Goal: Find specific page/section: Find specific page/section

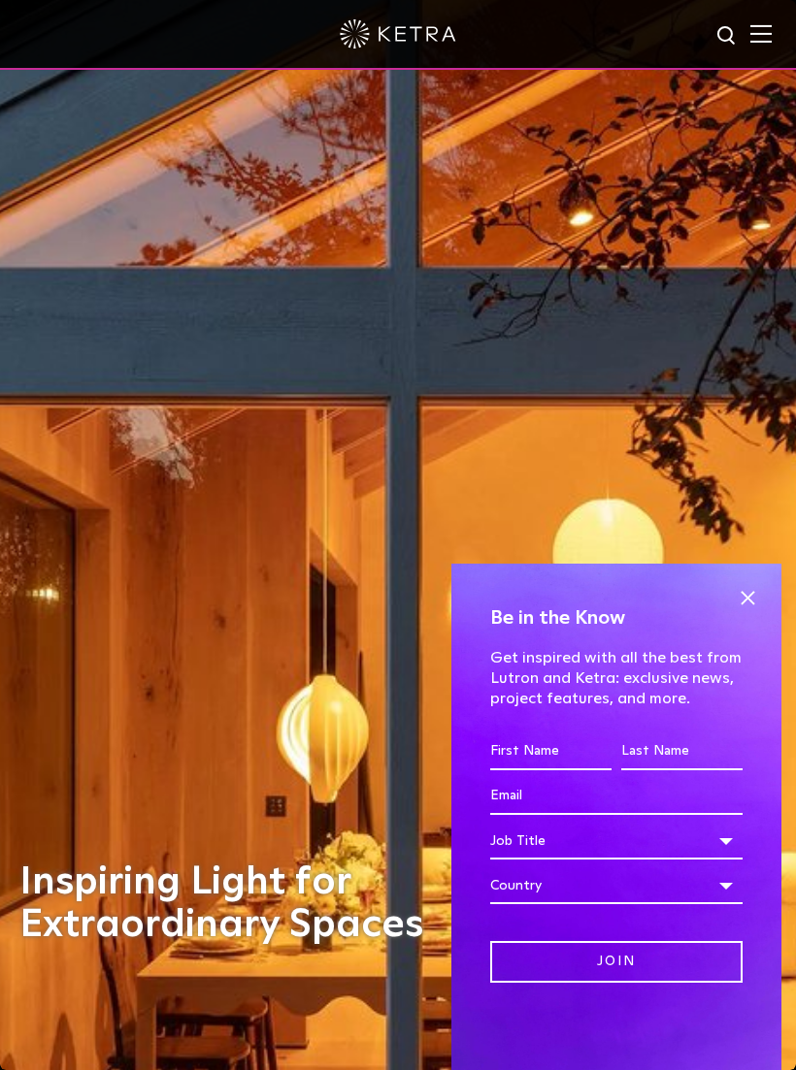
click at [764, 35] on img at bounding box center [760, 33] width 21 height 18
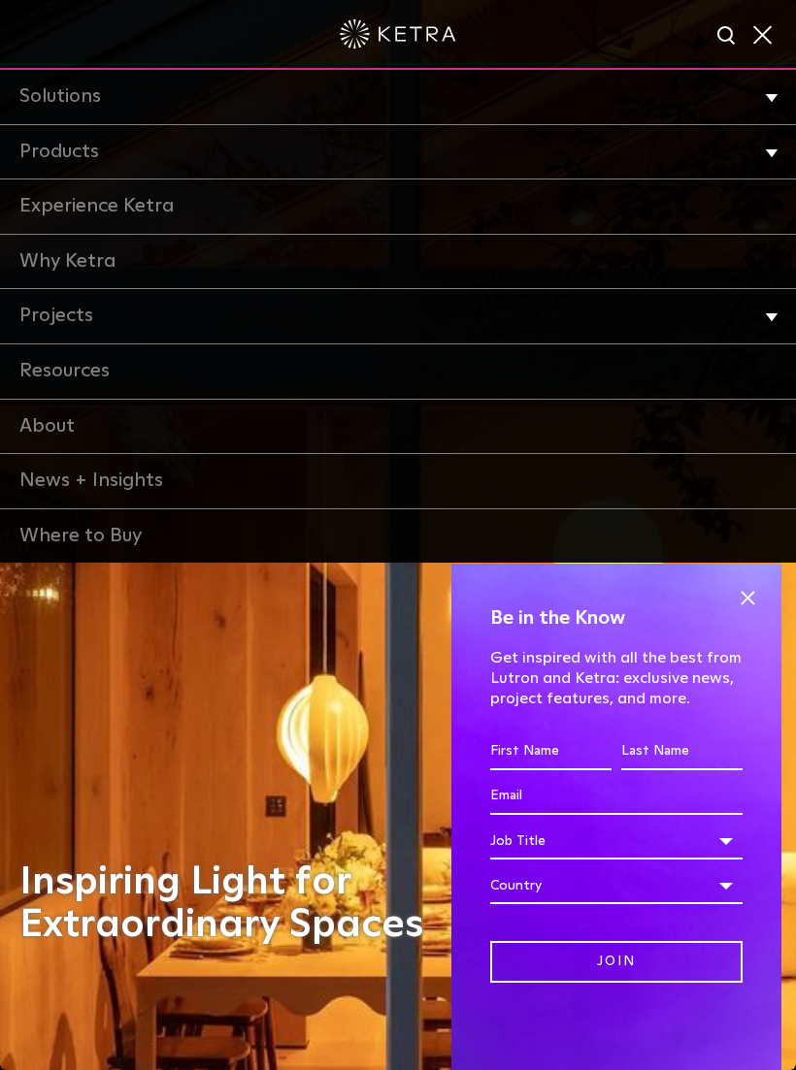
click at [54, 151] on link "Products" at bounding box center [398, 152] width 796 height 55
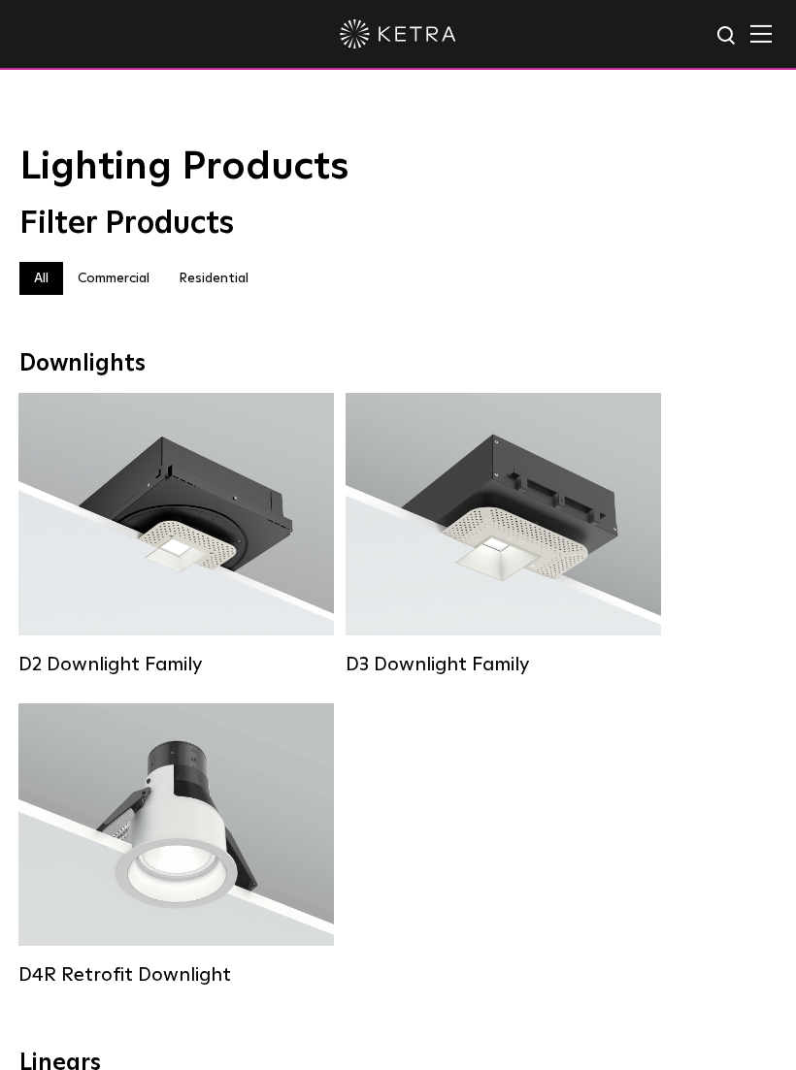
click at [213, 286] on label "Residential" at bounding box center [213, 278] width 99 height 33
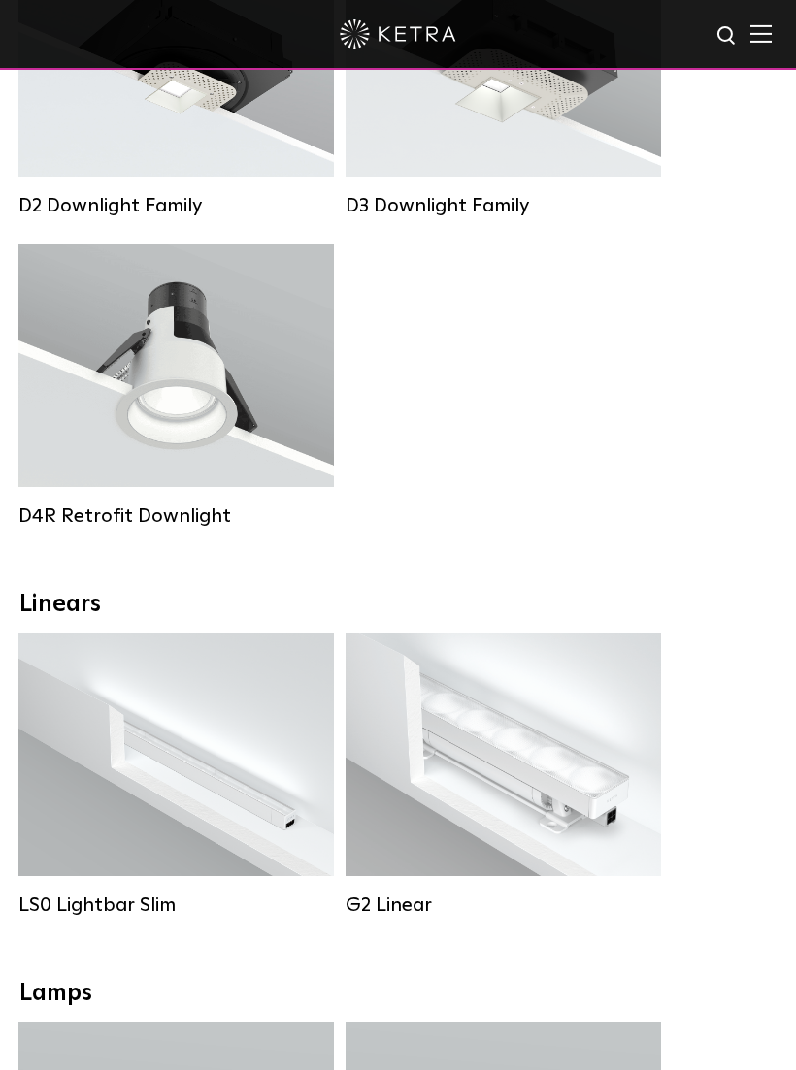
scroll to position [495, 0]
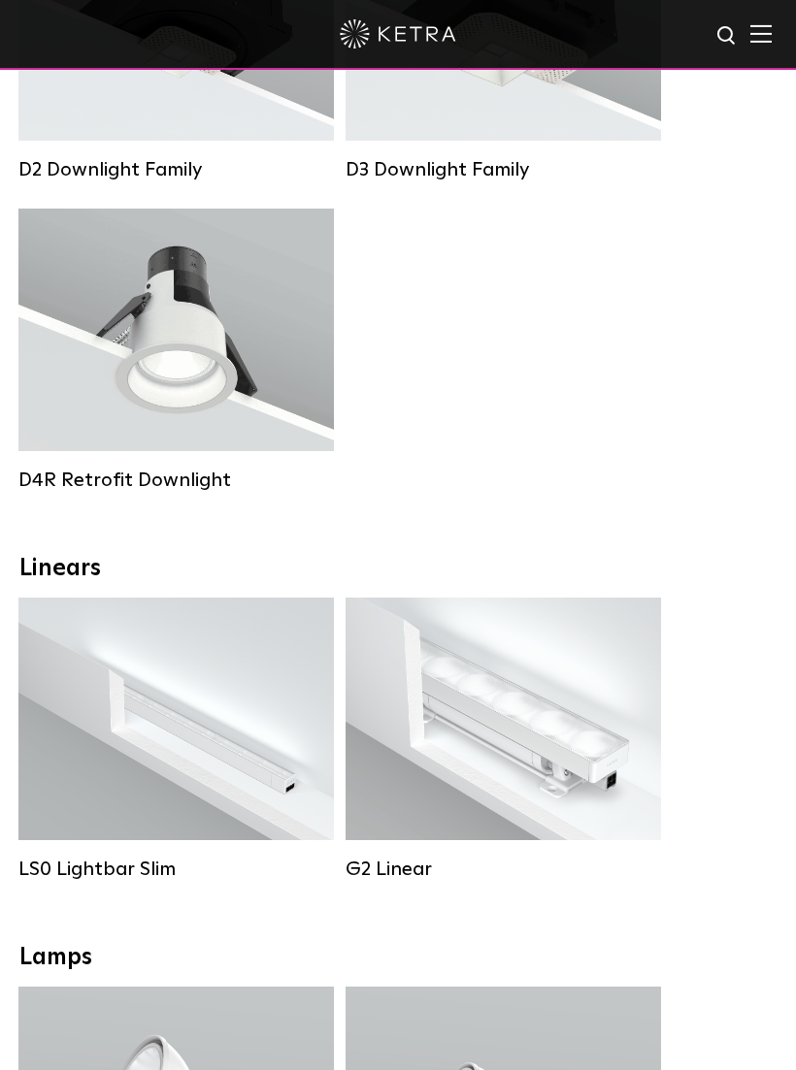
click at [578, 627] on div "Lumen Output: 400 / 700 / 1000 Colors: White Beam Angles: Flood / Graze / Narro…" at bounding box center [502, 719] width 315 height 243
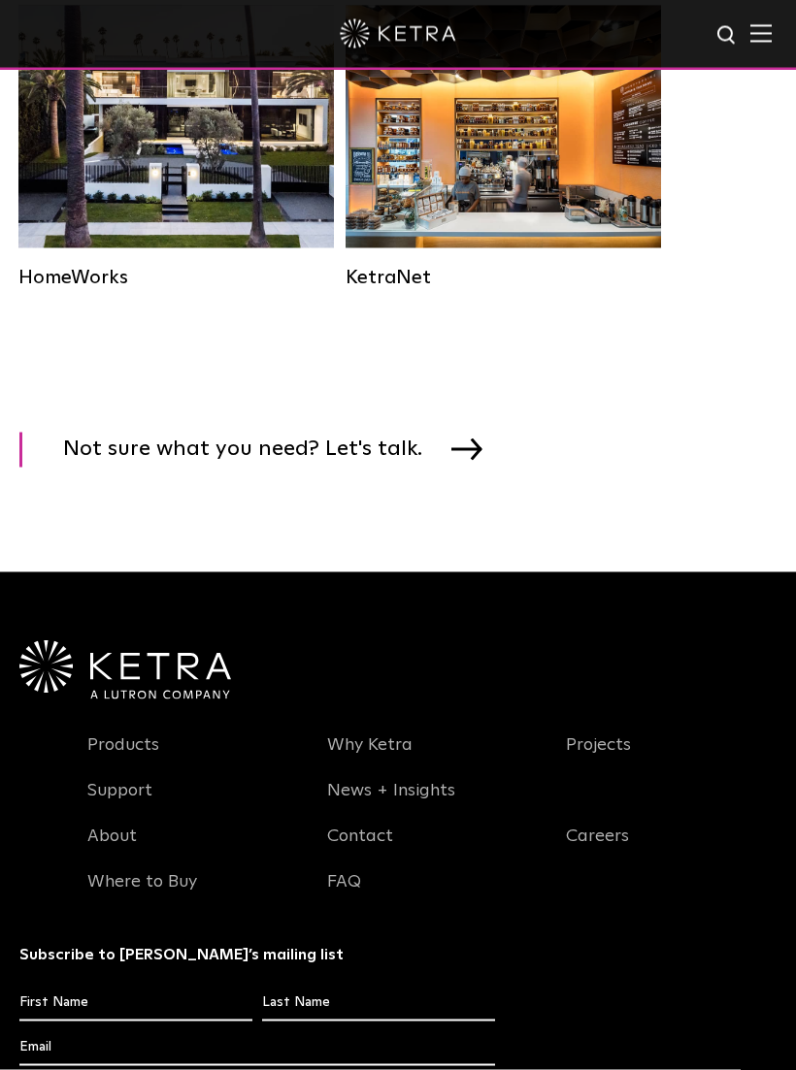
scroll to position [3264, 0]
click at [427, 465] on span "Not sure what you need? Let's talk." at bounding box center [257, 450] width 388 height 35
